Goal: Task Accomplishment & Management: Complete application form

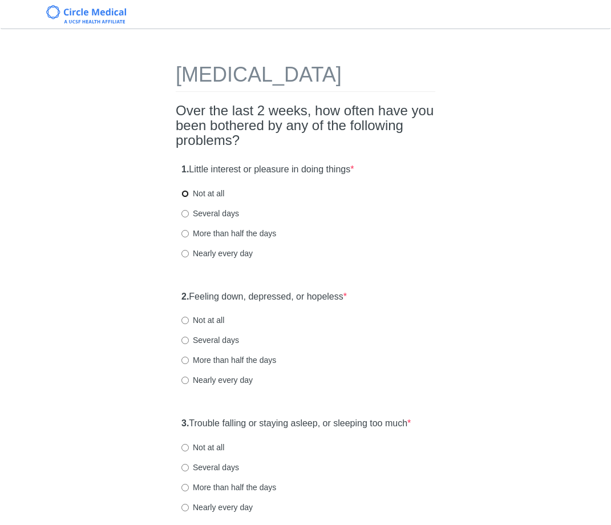
click at [184, 197] on input "Not at all" at bounding box center [184, 193] width 7 height 7
radio input "true"
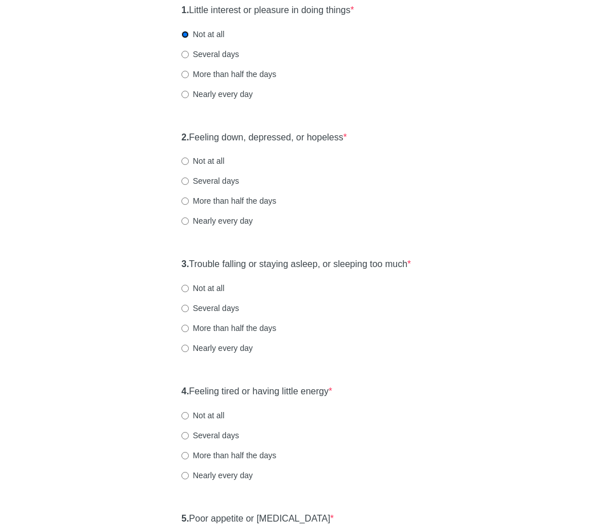
scroll to position [163, 0]
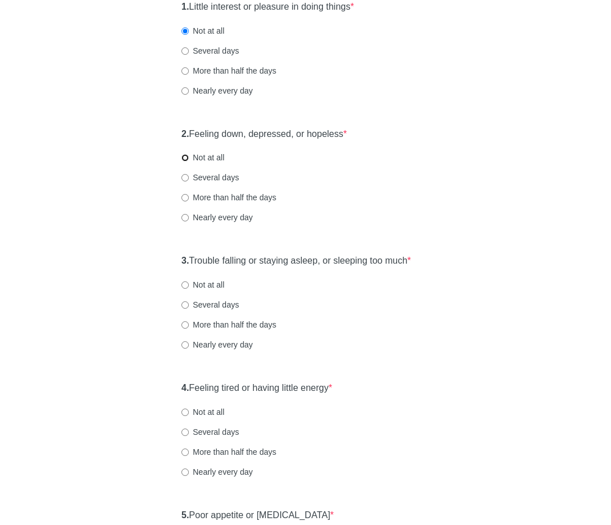
click at [184, 161] on input "Not at all" at bounding box center [184, 157] width 7 height 7
radio input "true"
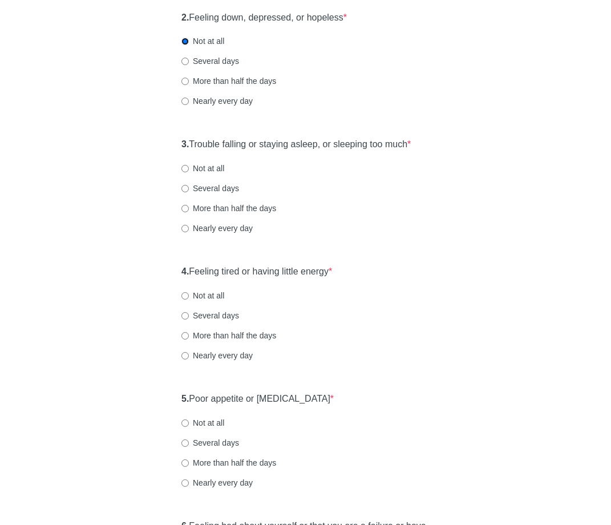
scroll to position [284, 0]
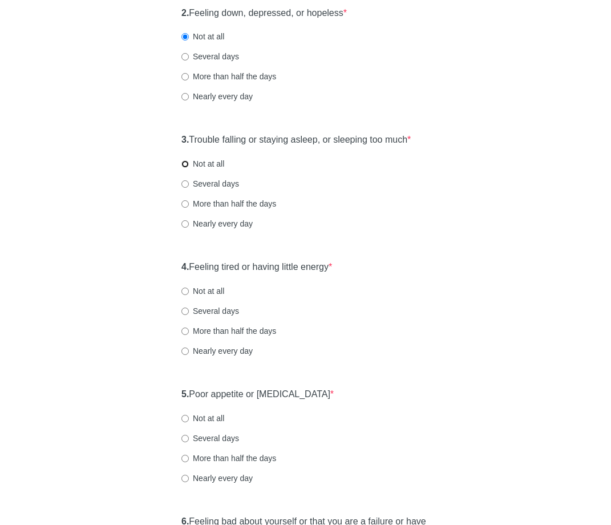
click at [184, 168] on input "Not at all" at bounding box center [184, 163] width 7 height 7
radio input "true"
click at [185, 188] on input "Several days" at bounding box center [184, 183] width 7 height 7
radio input "true"
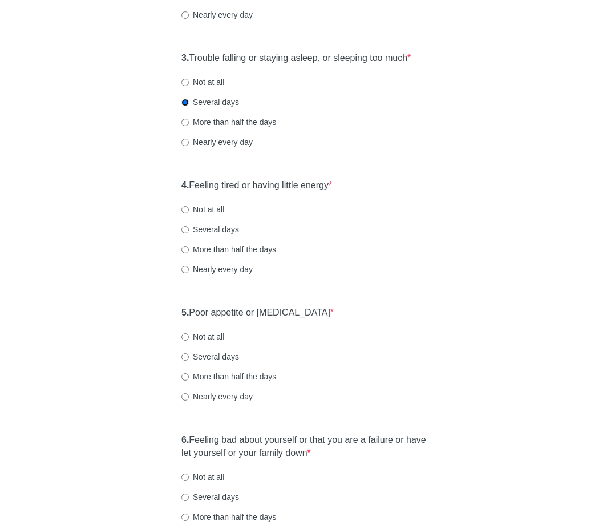
scroll to position [367, 0]
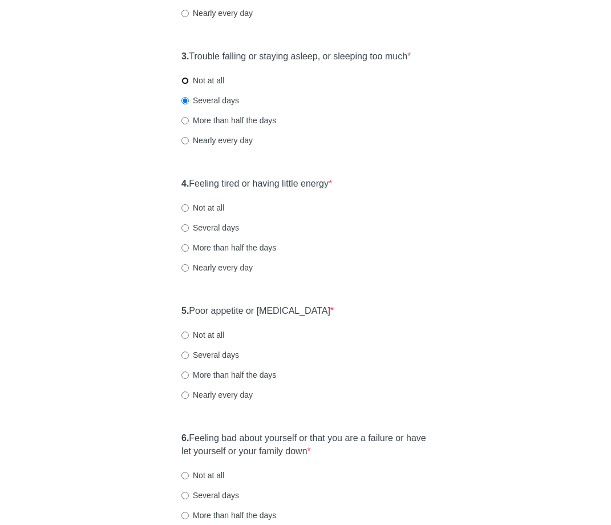
click at [185, 84] on input "Not at all" at bounding box center [184, 80] width 7 height 7
radio input "true"
click at [185, 212] on input "Not at all" at bounding box center [184, 207] width 7 height 7
radio input "true"
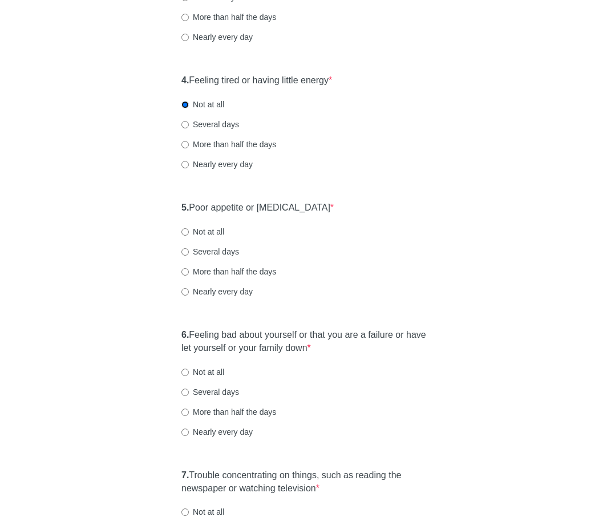
scroll to position [480, 0]
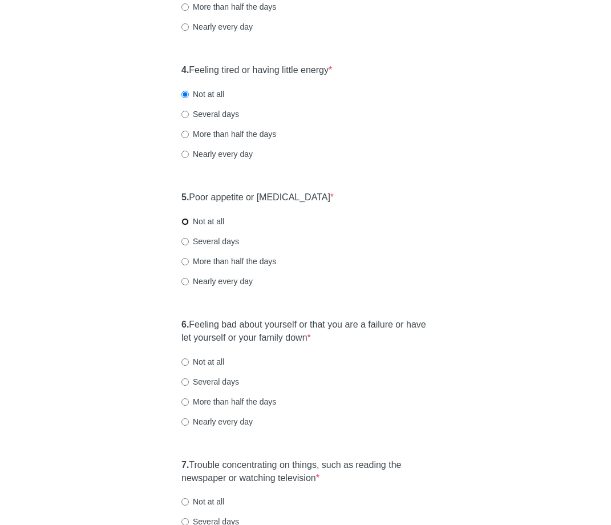
click at [186, 225] on input "Not at all" at bounding box center [184, 221] width 7 height 7
radio input "true"
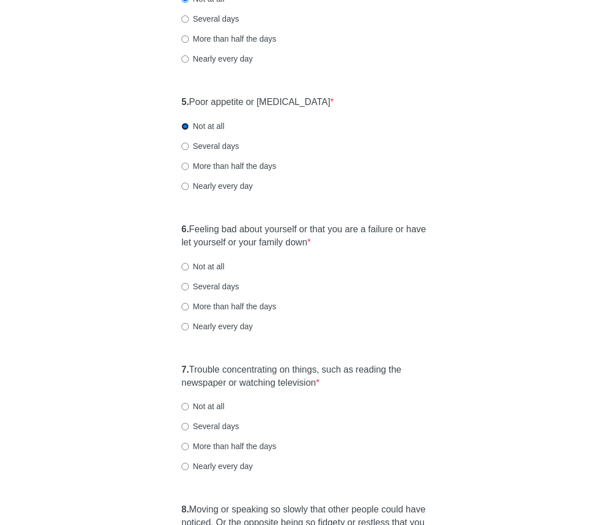
scroll to position [578, 0]
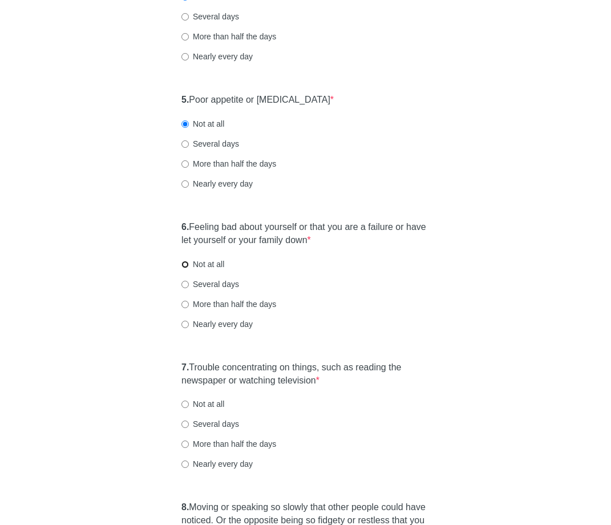
click at [185, 268] on input "Not at all" at bounding box center [184, 264] width 7 height 7
radio input "true"
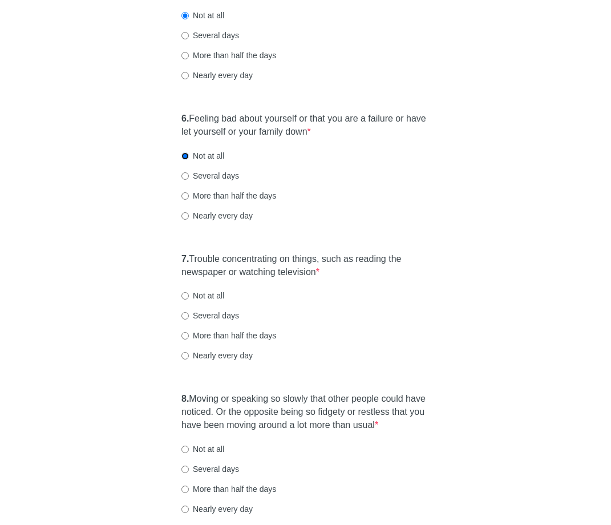
scroll to position [707, 0]
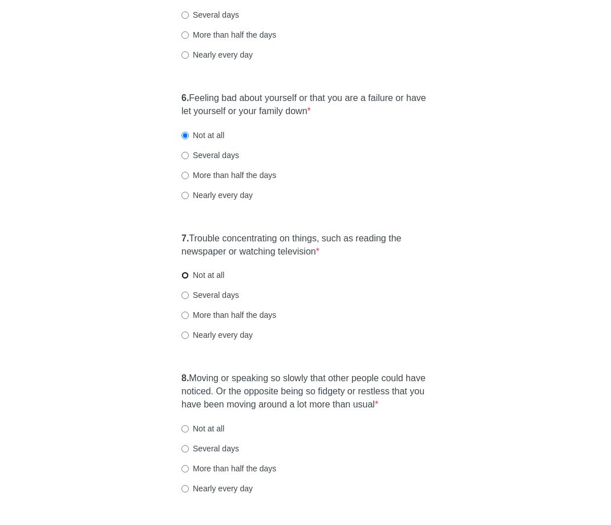
click at [187, 279] on input "Not at all" at bounding box center [184, 275] width 7 height 7
radio input "true"
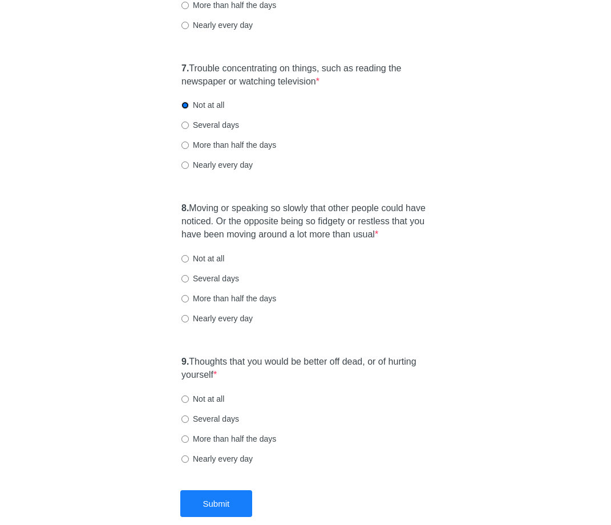
scroll to position [882, 0]
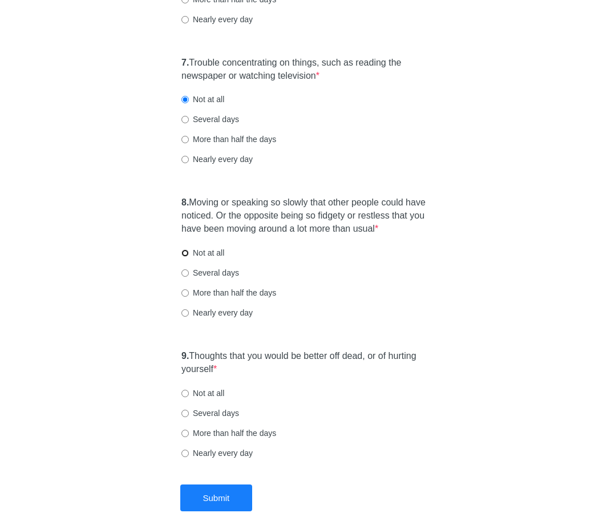
click at [185, 257] on input "Not at all" at bounding box center [184, 252] width 7 height 7
radio input "true"
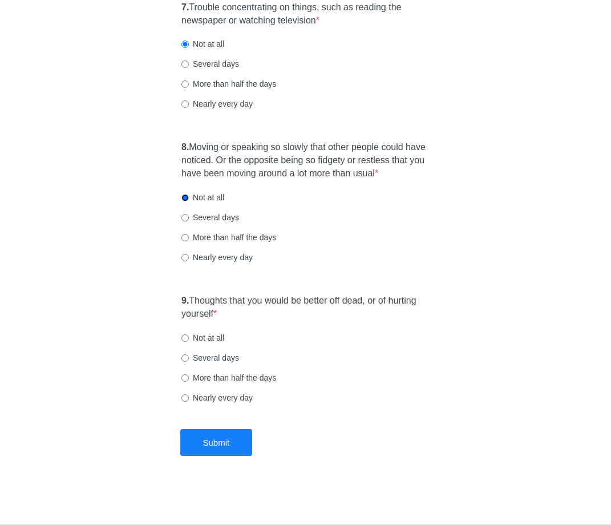
scroll to position [960, 0]
click at [185, 338] on input "Not at all" at bounding box center [184, 337] width 7 height 7
radio input "true"
click at [223, 442] on button "Submit" at bounding box center [216, 442] width 72 height 27
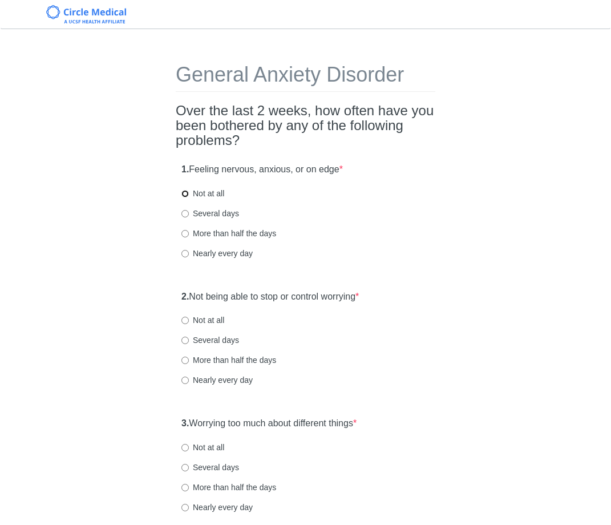
click at [186, 194] on input "Not at all" at bounding box center [184, 193] width 7 height 7
radio input "true"
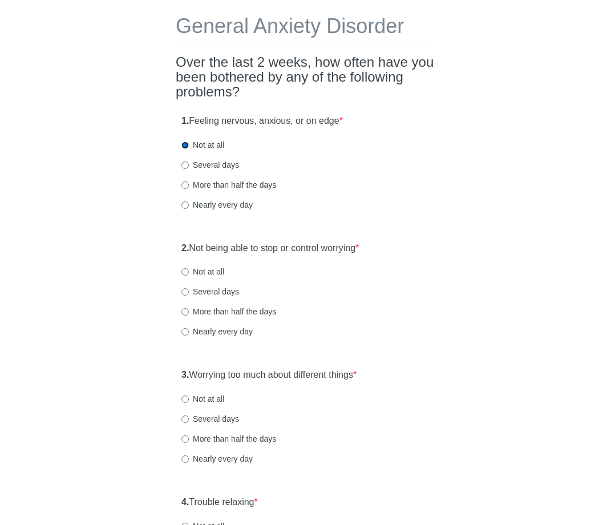
scroll to position [52, 0]
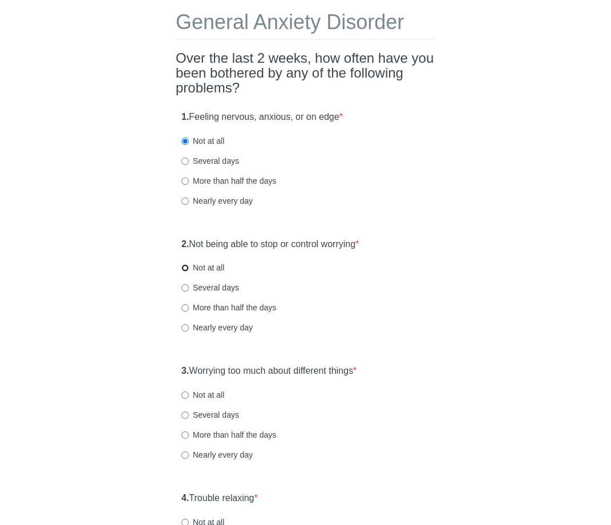
click at [185, 268] on input "Not at all" at bounding box center [184, 267] width 7 height 7
radio input "true"
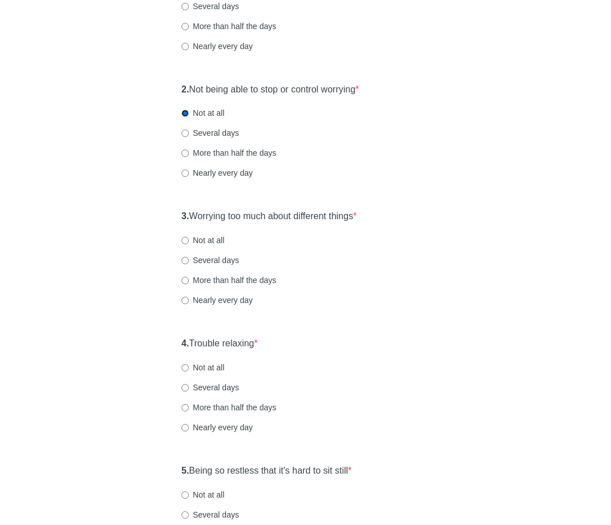
scroll to position [221, 0]
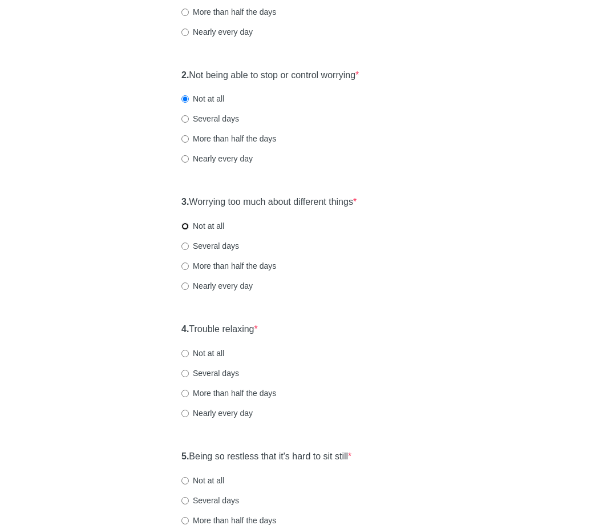
click at [186, 228] on input "Not at all" at bounding box center [184, 225] width 7 height 7
radio input "true"
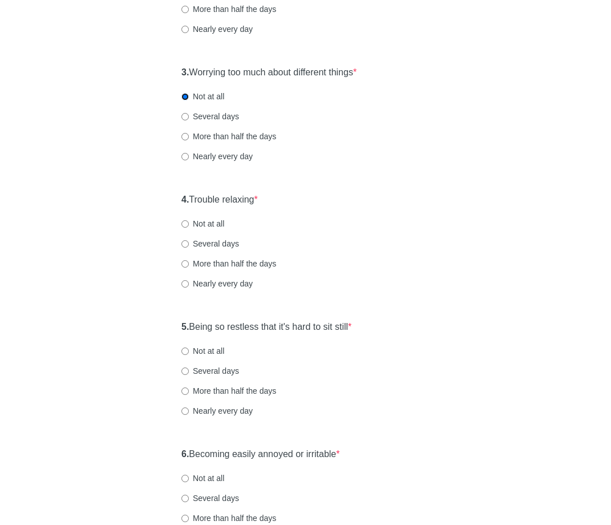
scroll to position [362, 0]
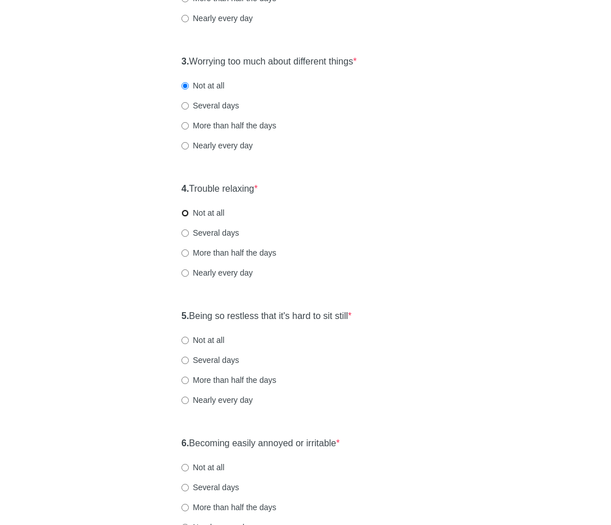
click at [184, 214] on input "Not at all" at bounding box center [184, 212] width 7 height 7
radio input "true"
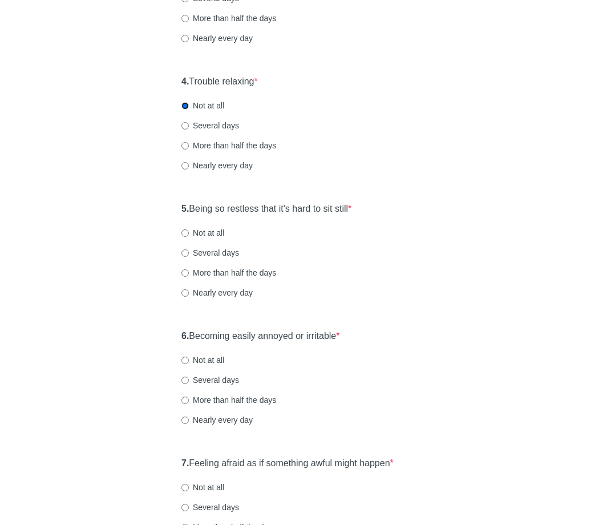
scroll to position [469, 0]
click at [184, 234] on input "Not at all" at bounding box center [184, 232] width 7 height 7
radio input "true"
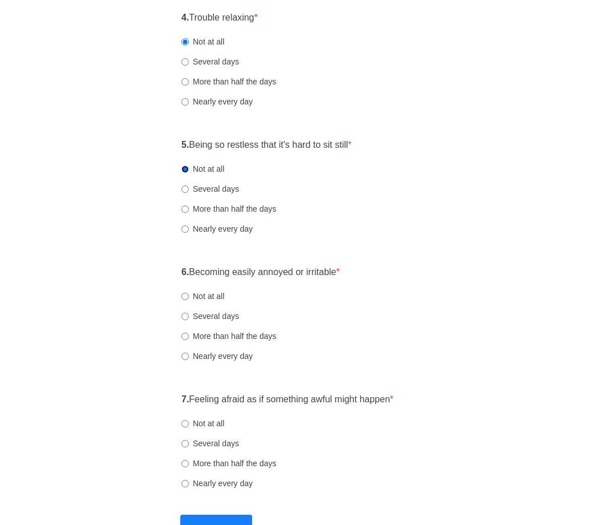
scroll to position [618, 0]
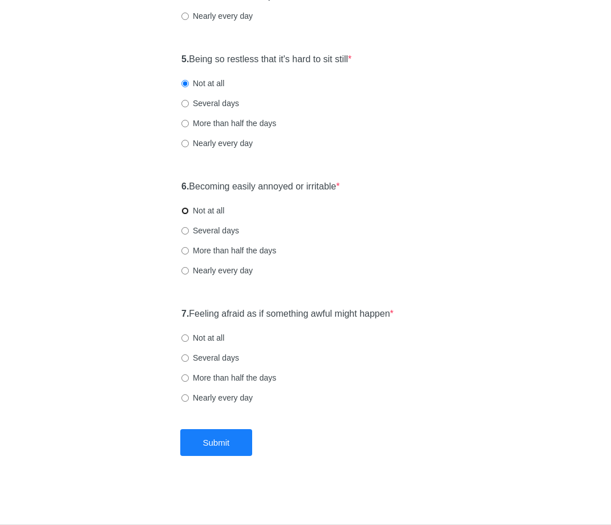
click at [184, 210] on input "Not at all" at bounding box center [184, 210] width 7 height 7
radio input "true"
click at [186, 339] on input "Not at all" at bounding box center [184, 337] width 7 height 7
radio input "true"
click at [210, 447] on button "Submit" at bounding box center [216, 442] width 72 height 27
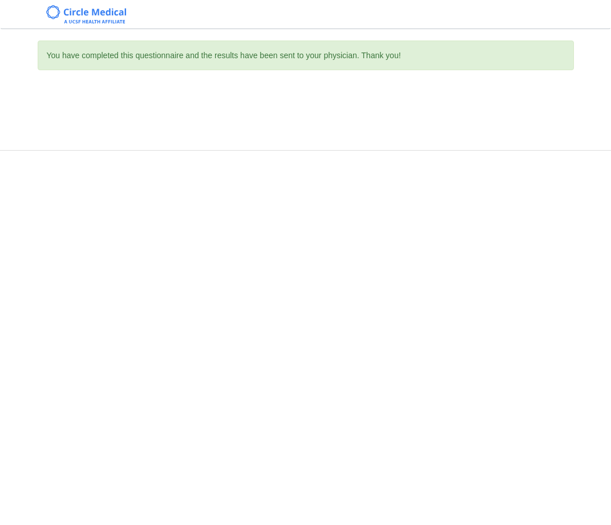
scroll to position [0, 0]
